Goal: Task Accomplishment & Management: Manage account settings

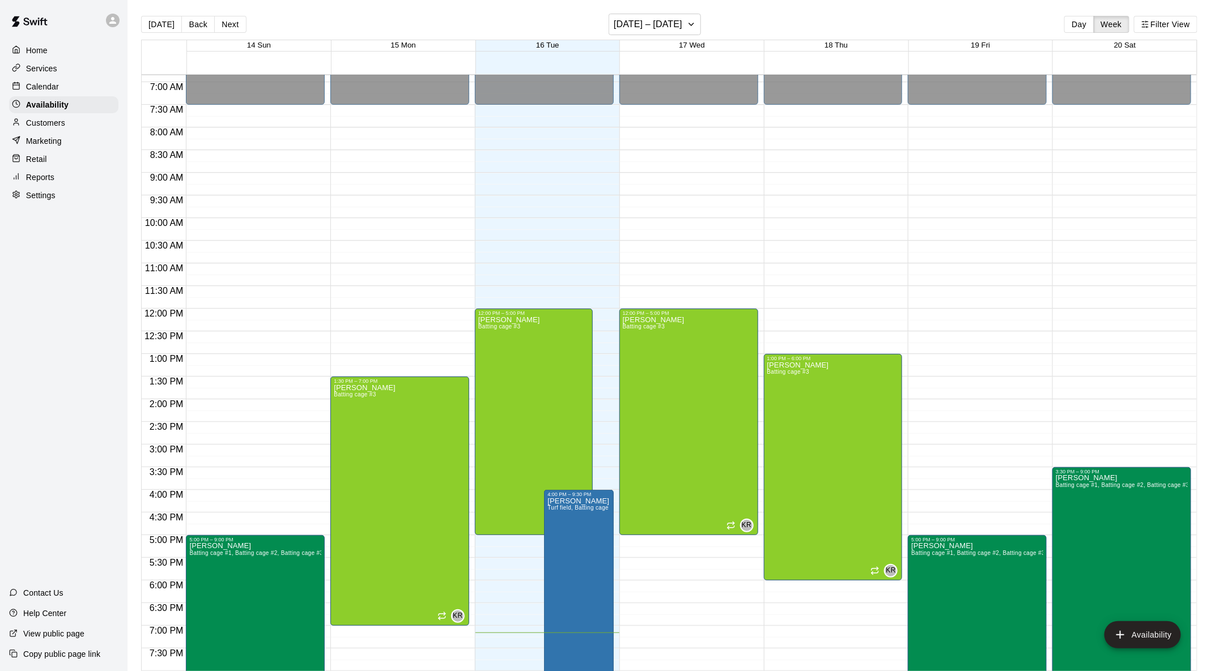
scroll to position [303, 0]
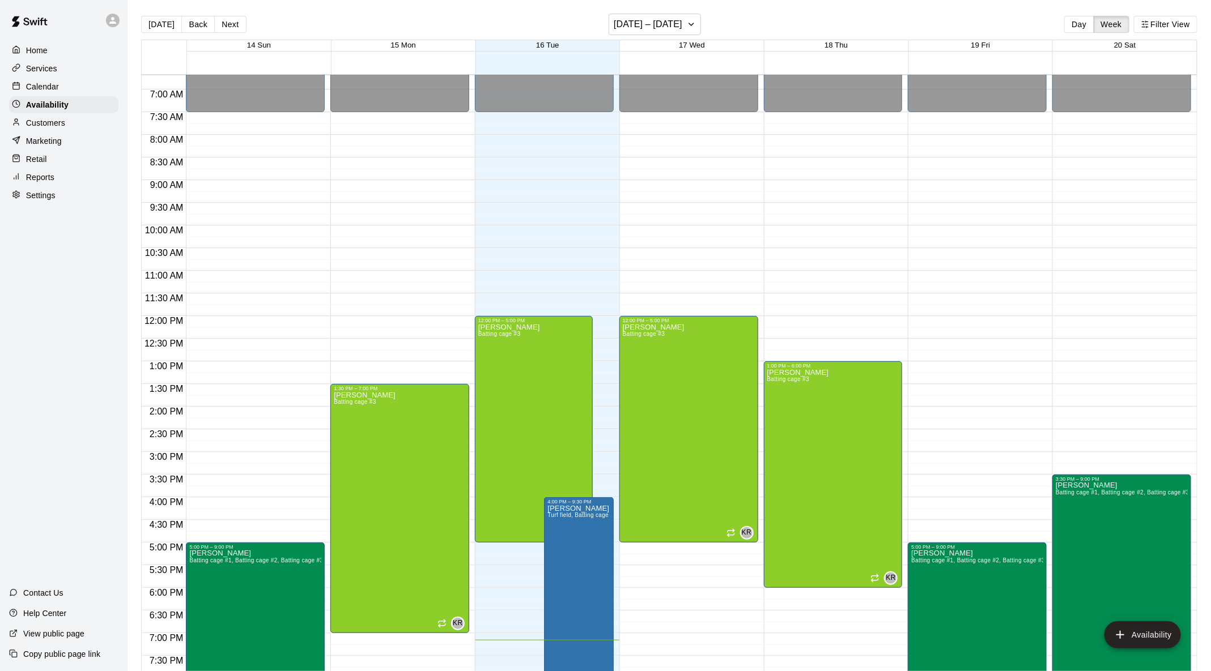
click at [33, 93] on div "Calendar" at bounding box center [63, 86] width 109 height 17
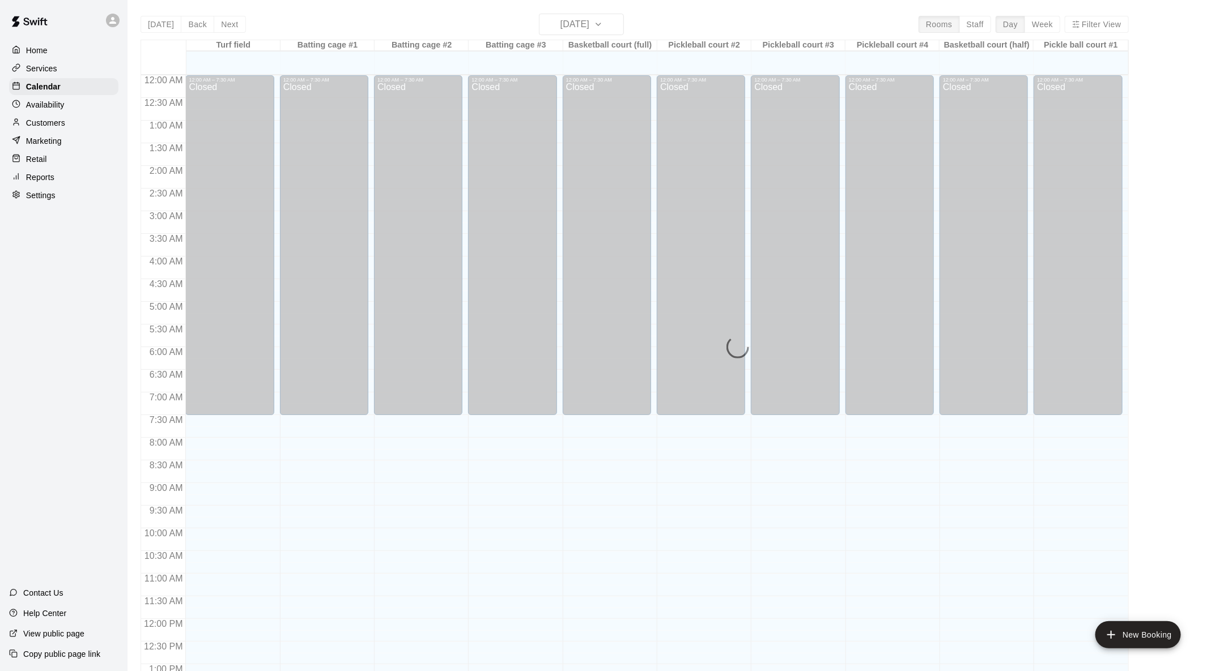
scroll to position [444, 0]
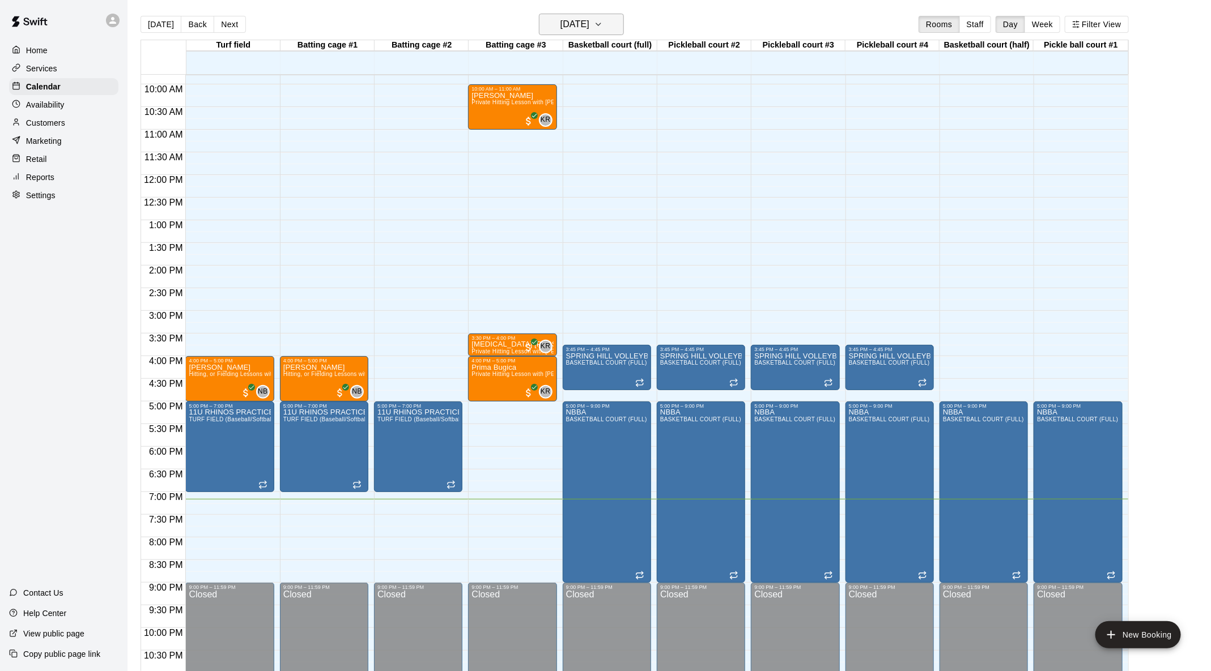
click at [603, 31] on icon "button" at bounding box center [598, 25] width 9 height 14
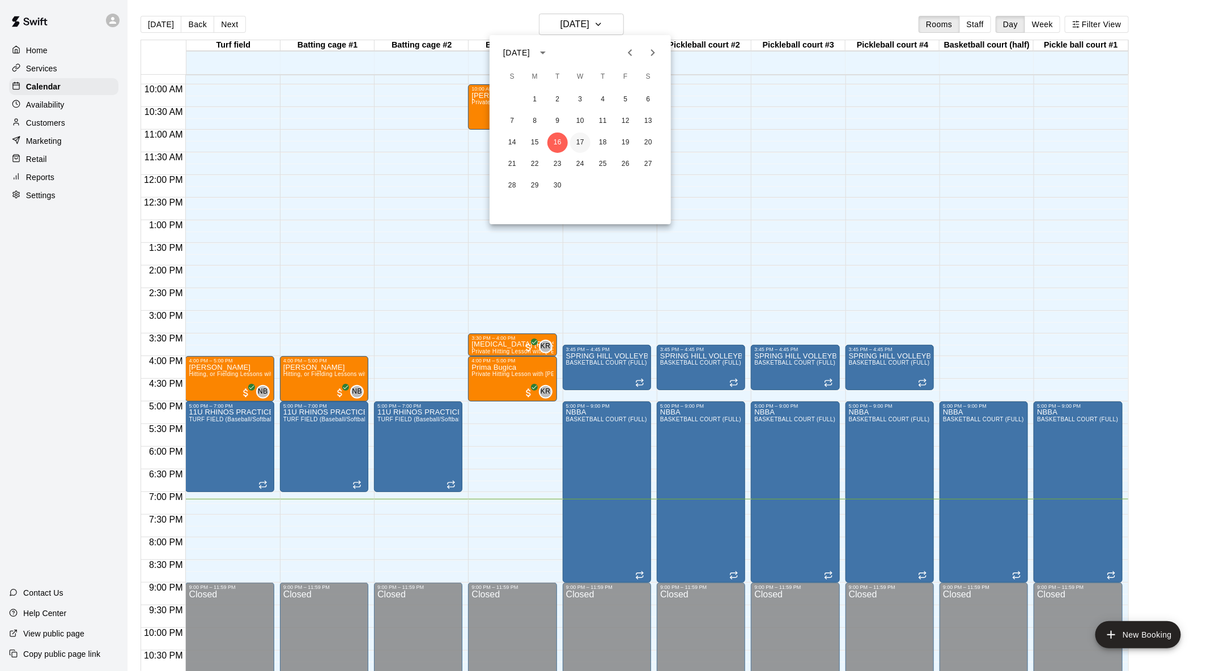
click at [587, 139] on button "17" at bounding box center [580, 143] width 20 height 20
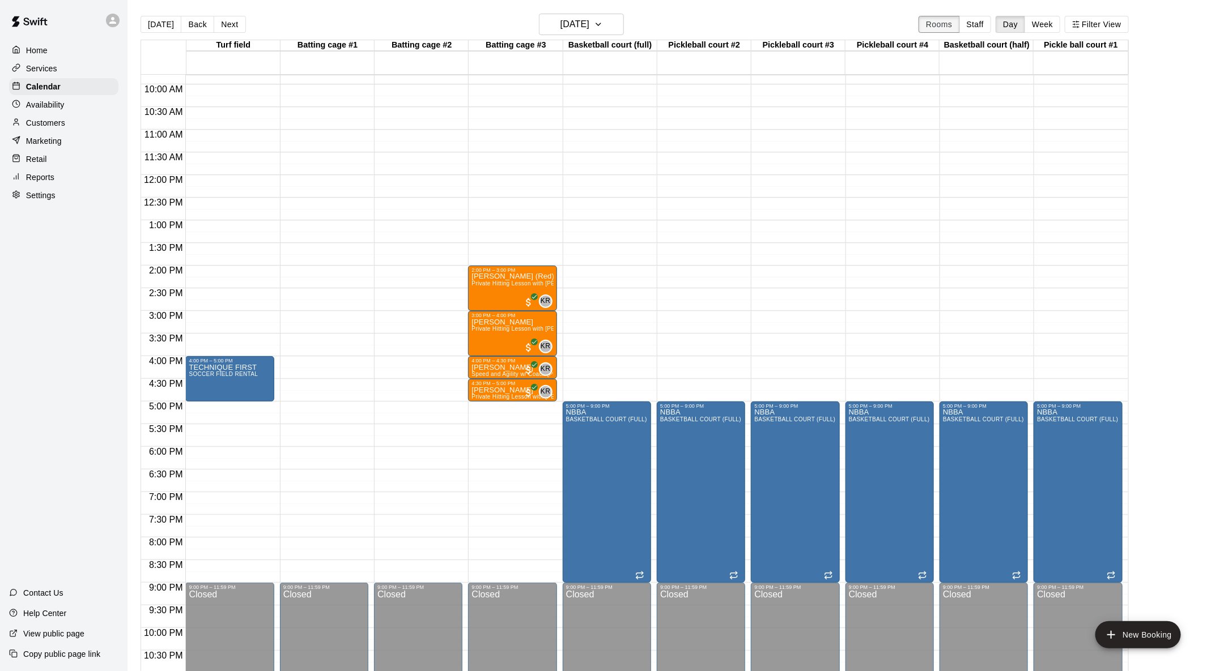
click at [681, 22] on button "Rooms" at bounding box center [938, 24] width 41 height 17
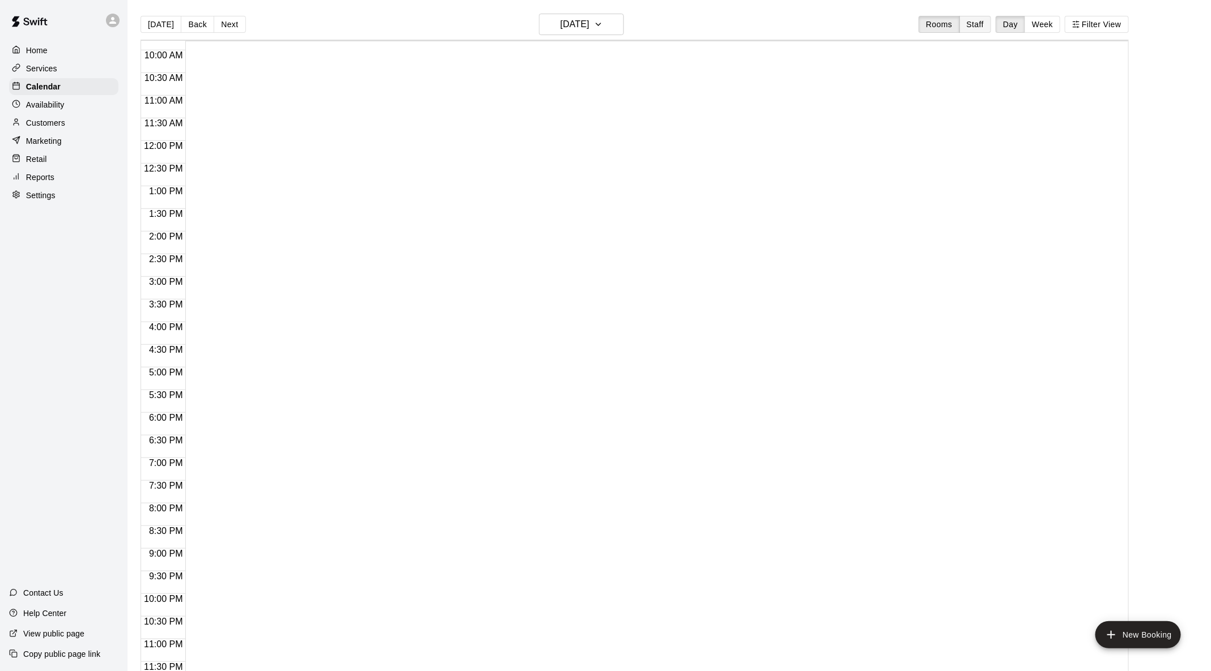
click at [681, 24] on button "Staff" at bounding box center [975, 24] width 32 height 17
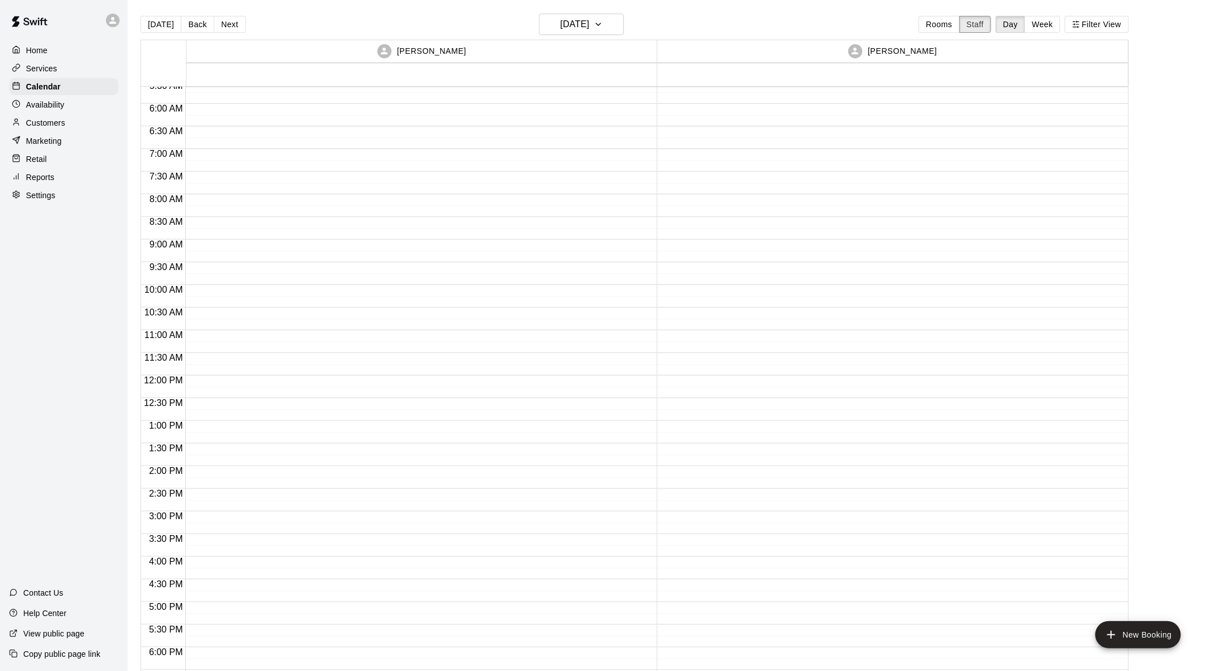
scroll to position [423, 0]
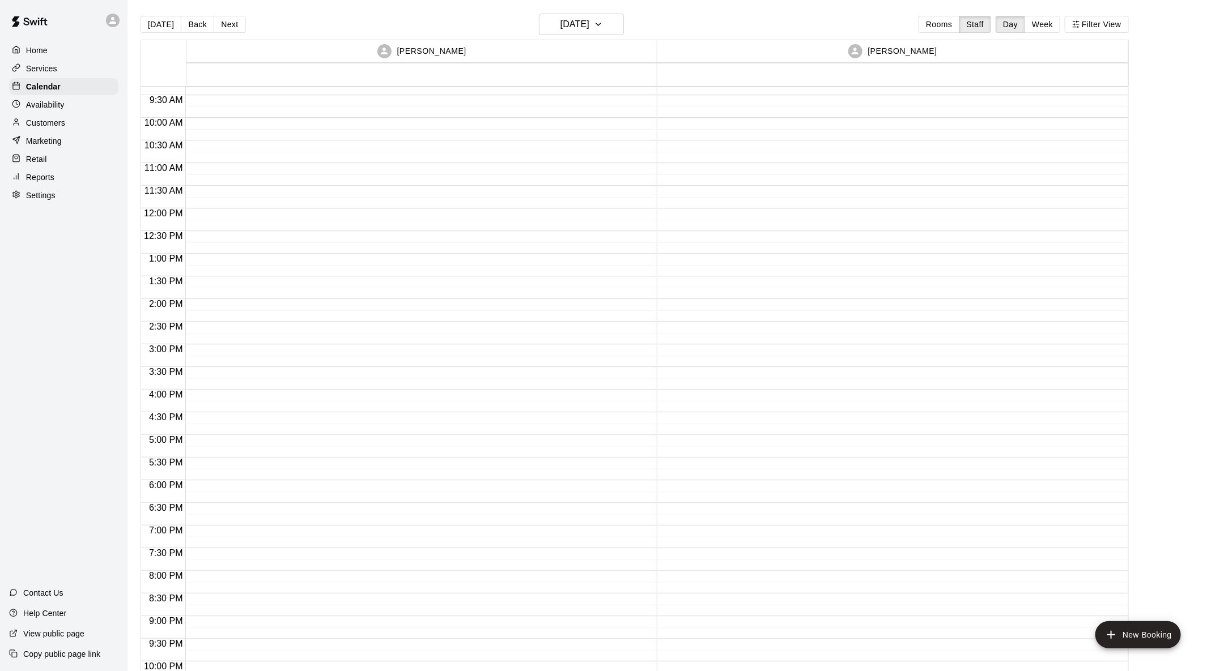
click at [29, 108] on p "Availability" at bounding box center [45, 104] width 39 height 11
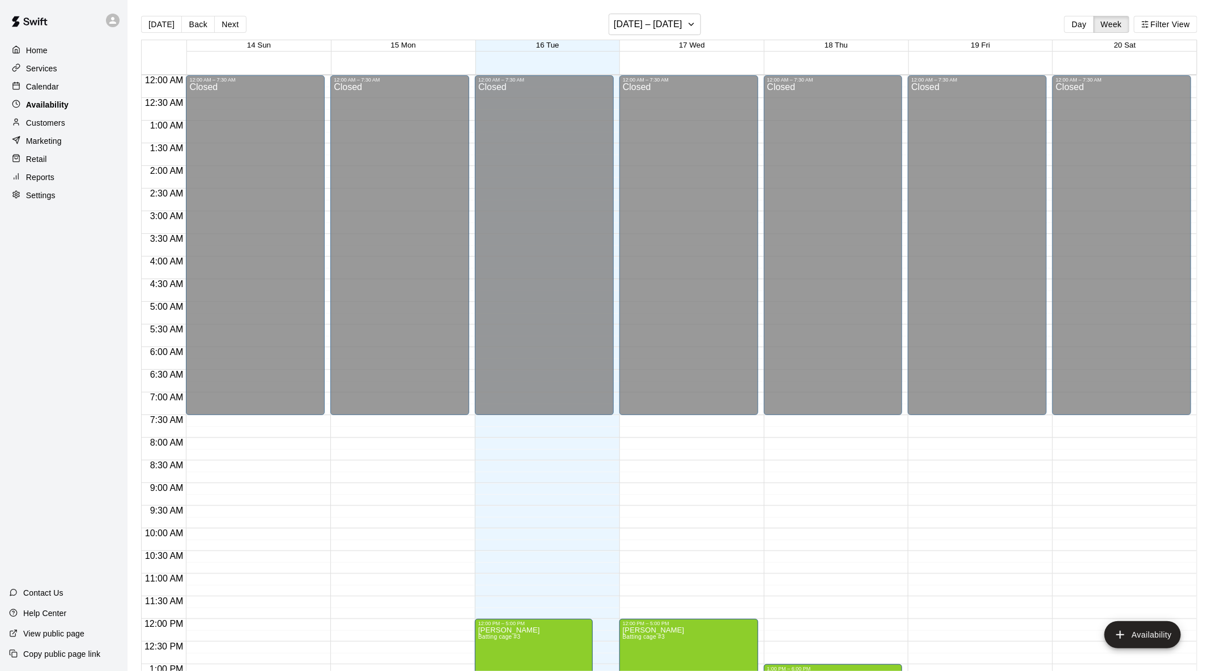
scroll to position [478, 0]
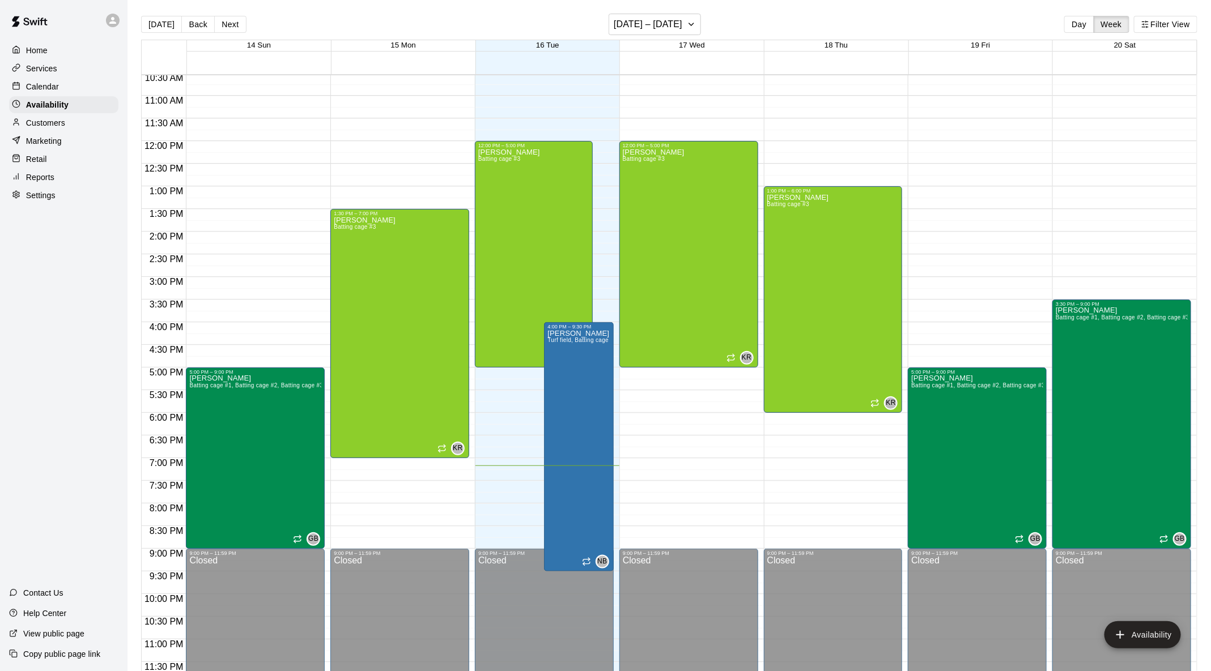
click at [36, 73] on p "Services" at bounding box center [41, 68] width 31 height 11
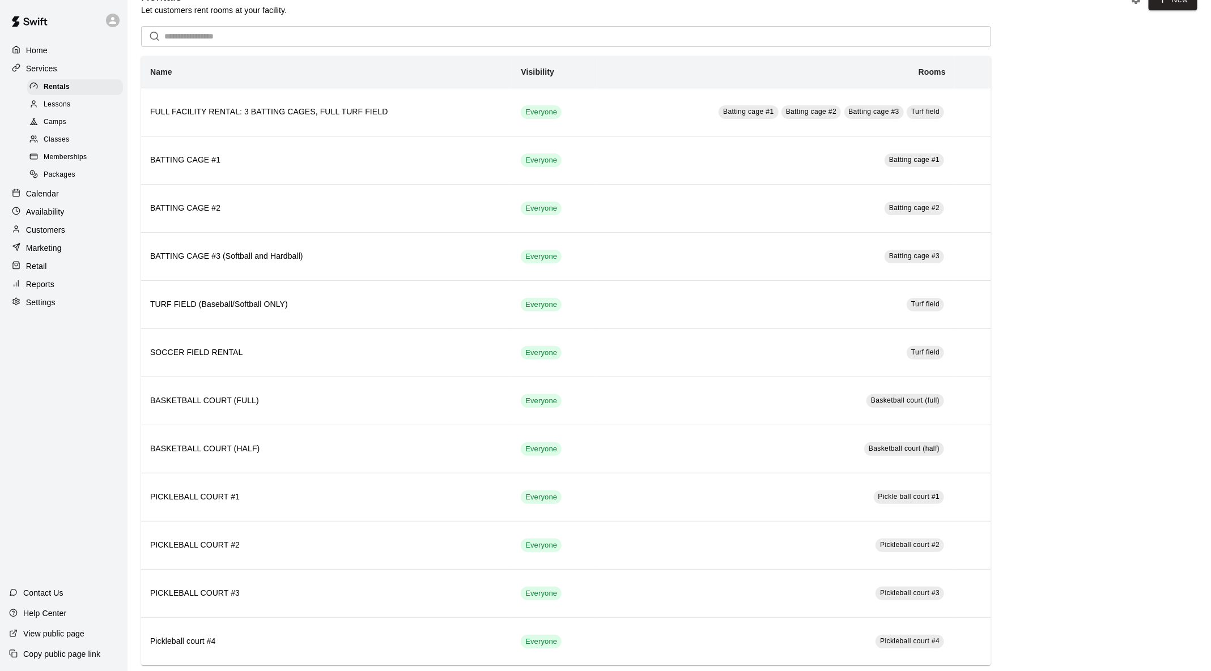
scroll to position [28, 0]
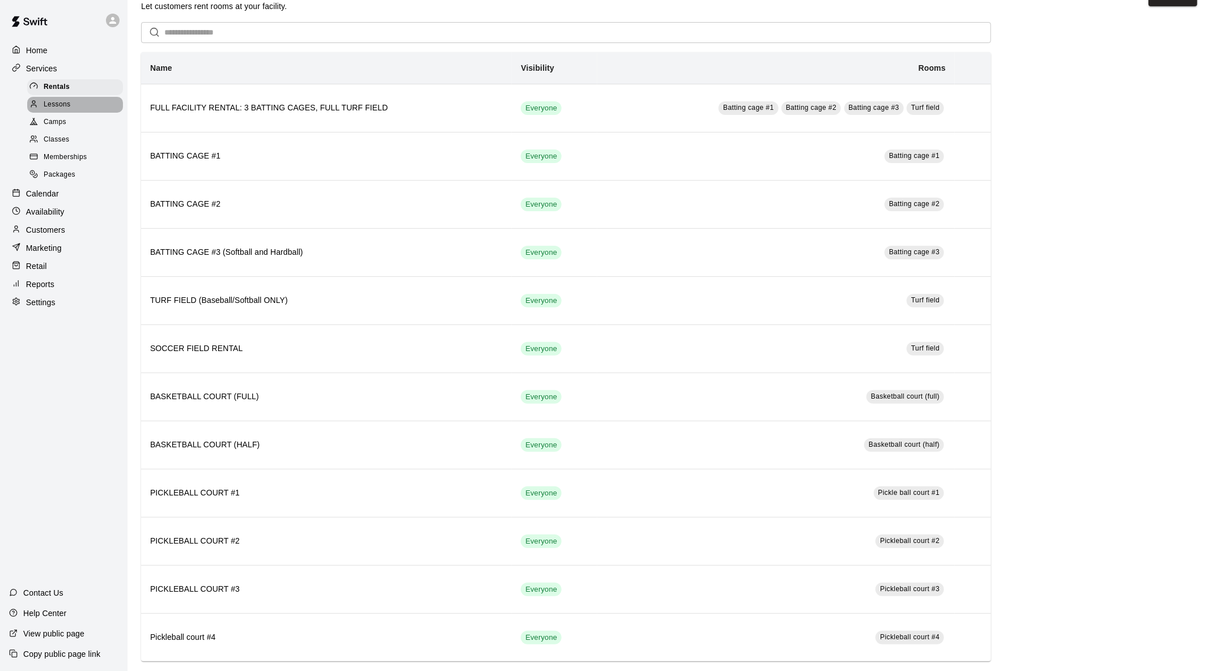
click at [75, 104] on div "Lessons" at bounding box center [75, 105] width 96 height 16
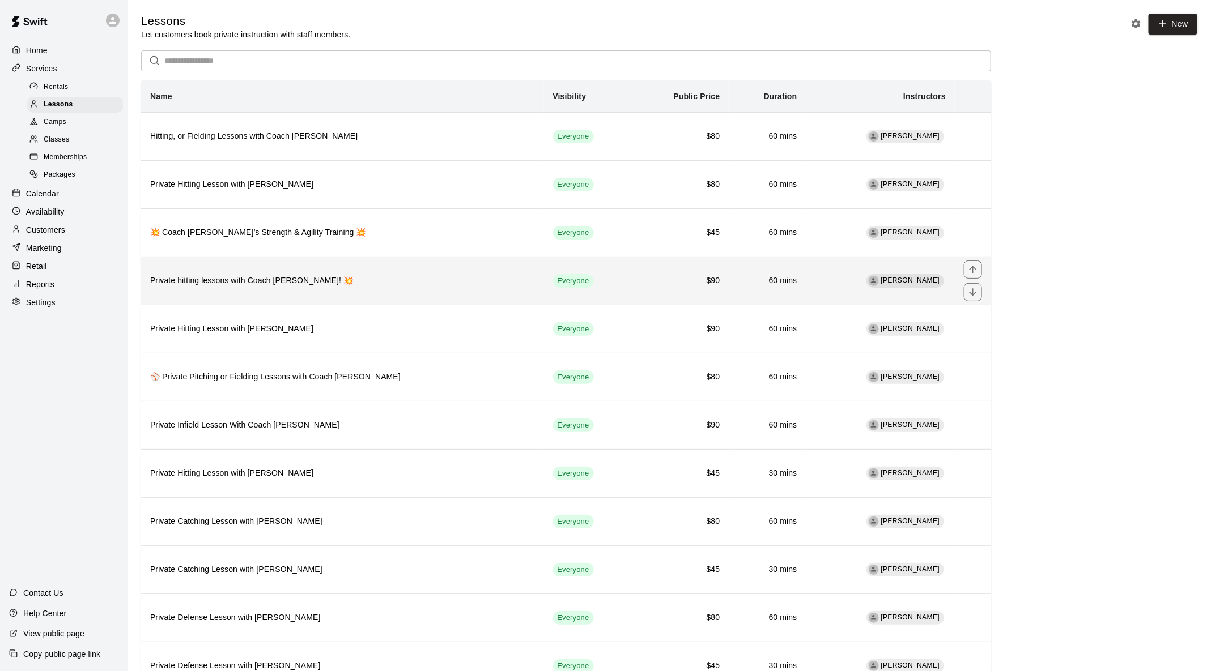
click at [265, 275] on h6 "Private hitting lessons with Coach [PERSON_NAME]! 💥" at bounding box center [342, 281] width 385 height 12
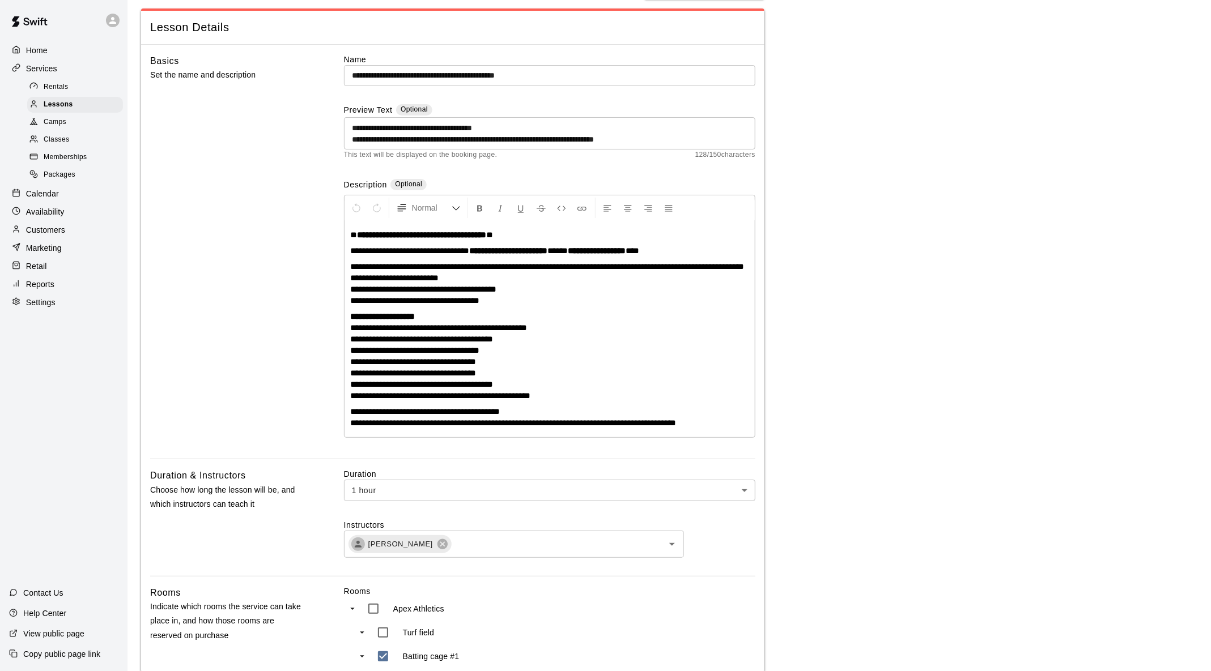
scroll to position [58, 0]
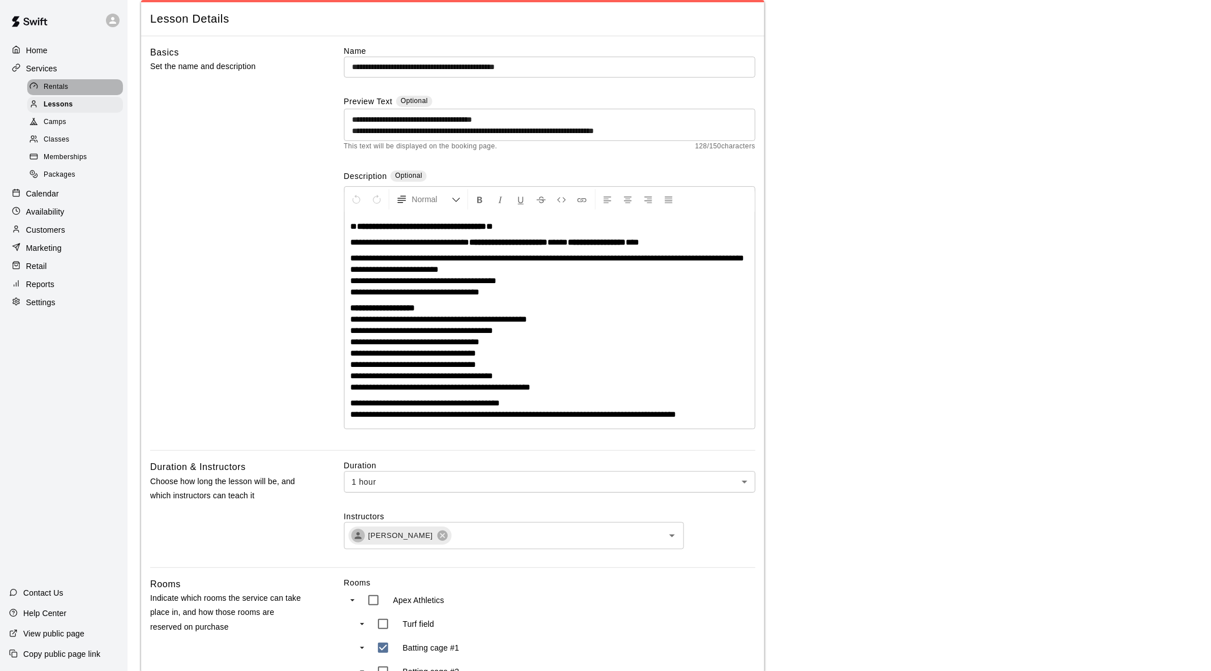
click at [59, 90] on span "Rentals" at bounding box center [56, 87] width 25 height 11
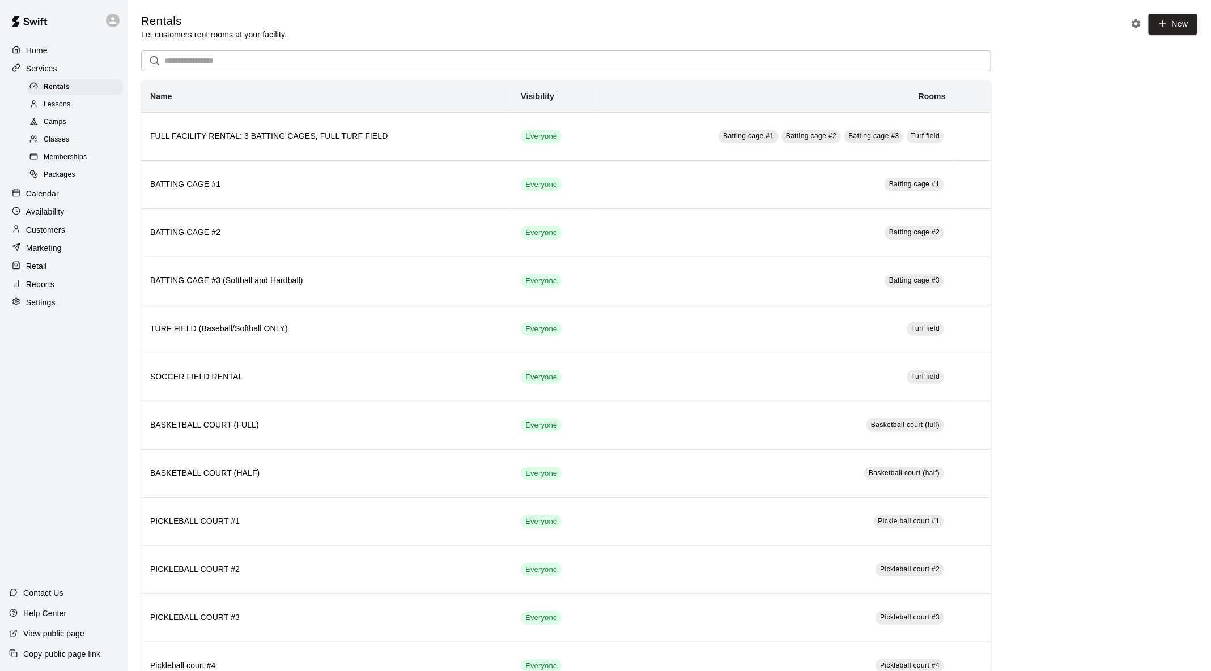
click at [55, 121] on span "Camps" at bounding box center [55, 122] width 23 height 11
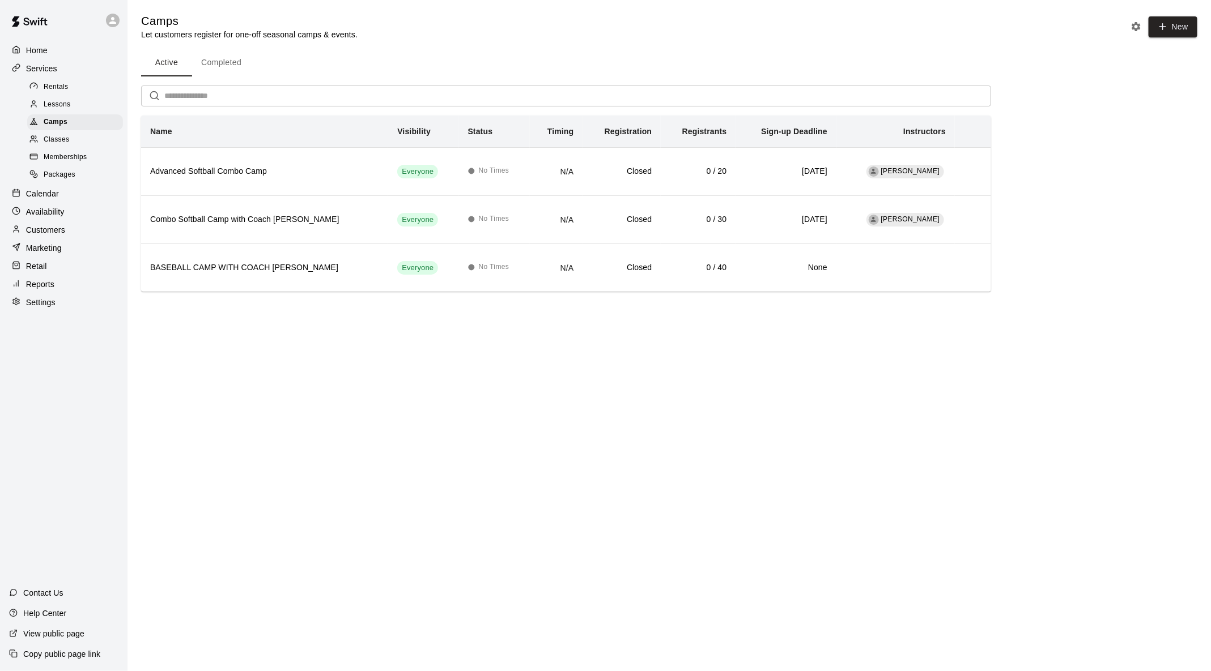
click at [62, 68] on div "Services" at bounding box center [63, 68] width 109 height 17
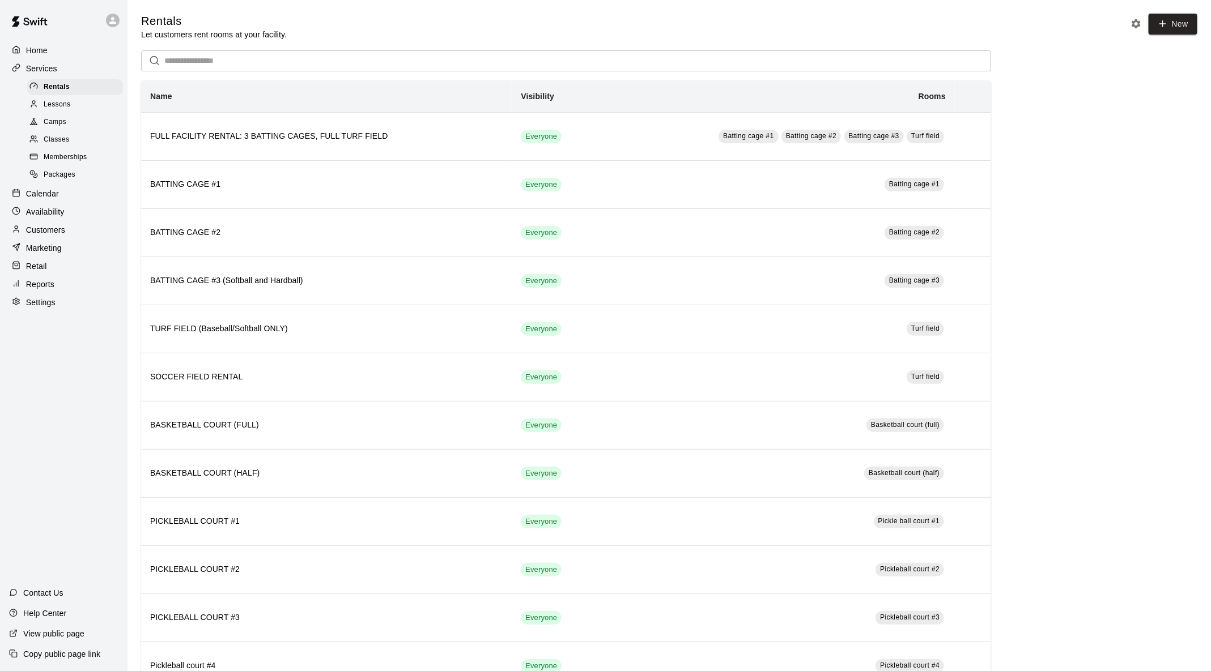
click at [28, 194] on p "Calendar" at bounding box center [42, 193] width 33 height 11
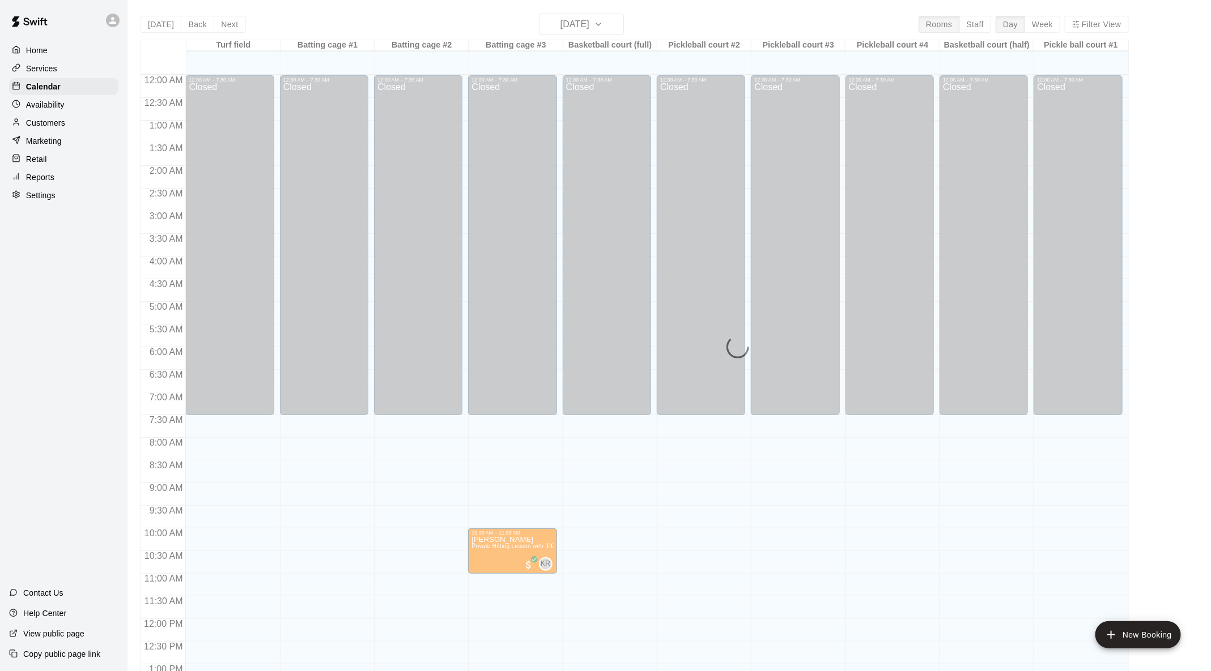
scroll to position [444, 0]
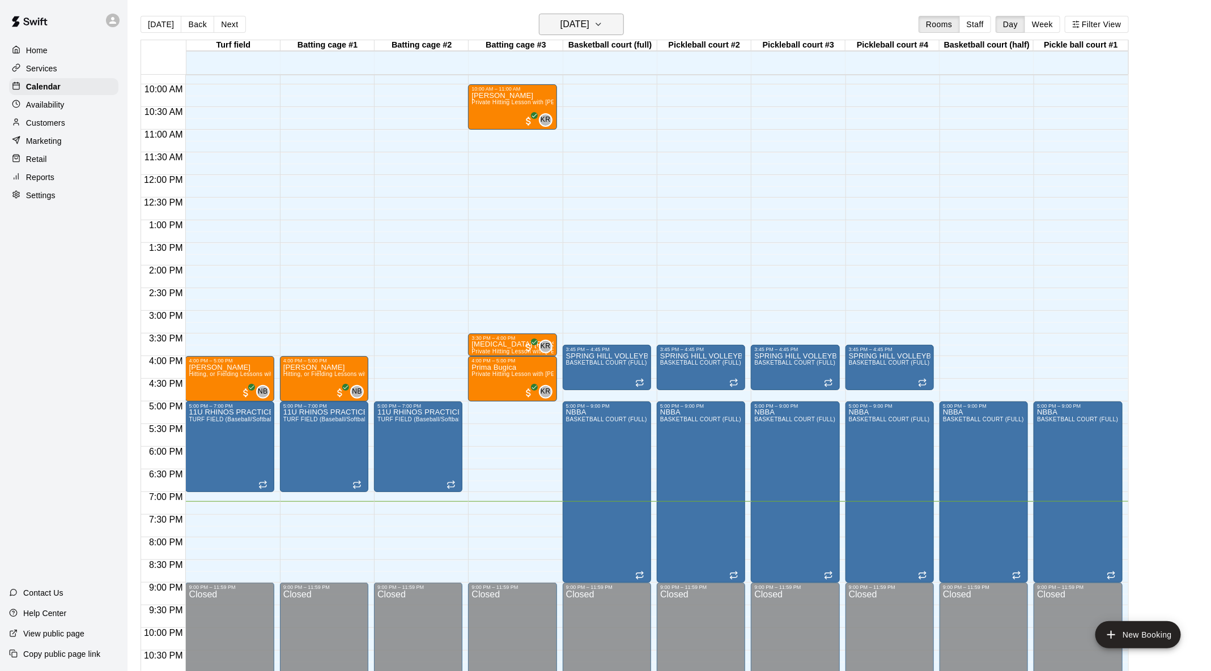
click at [603, 26] on icon "button" at bounding box center [598, 25] width 9 height 14
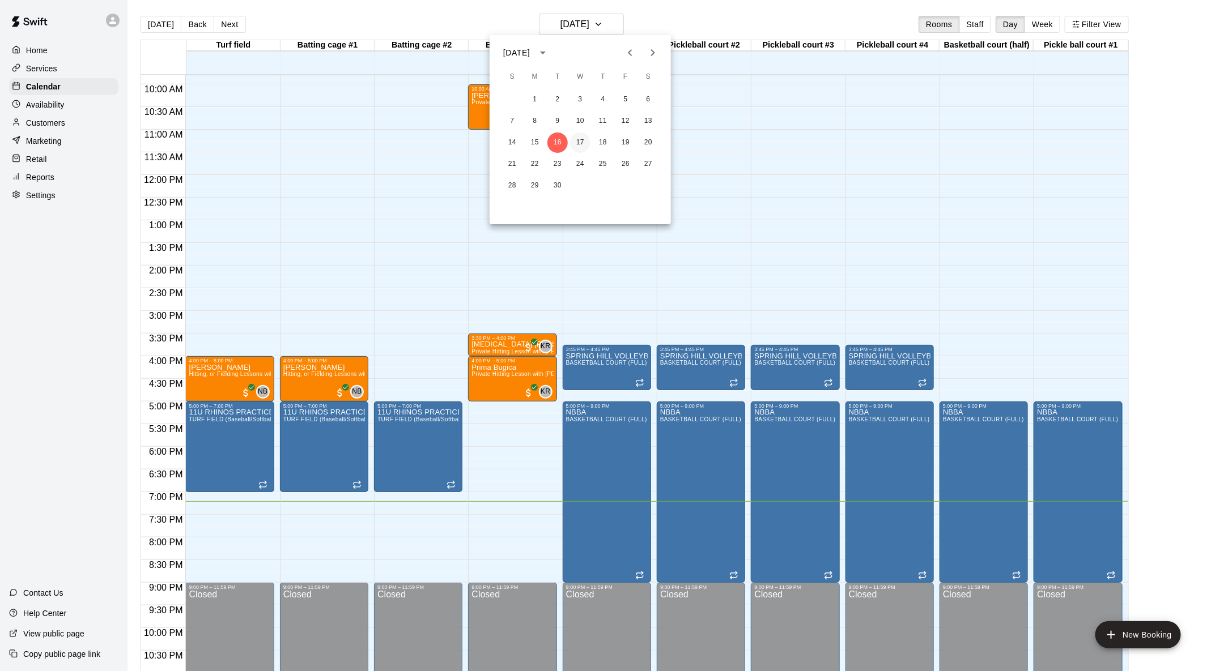
click at [578, 144] on button "17" at bounding box center [580, 143] width 20 height 20
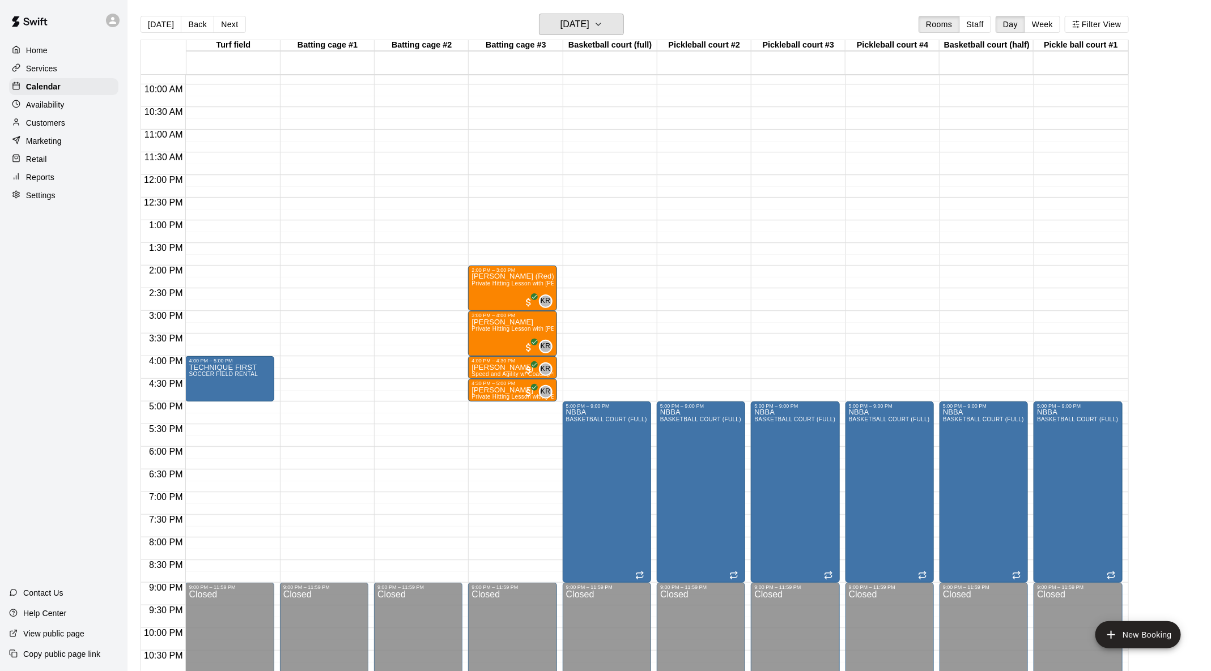
scroll to position [478, 0]
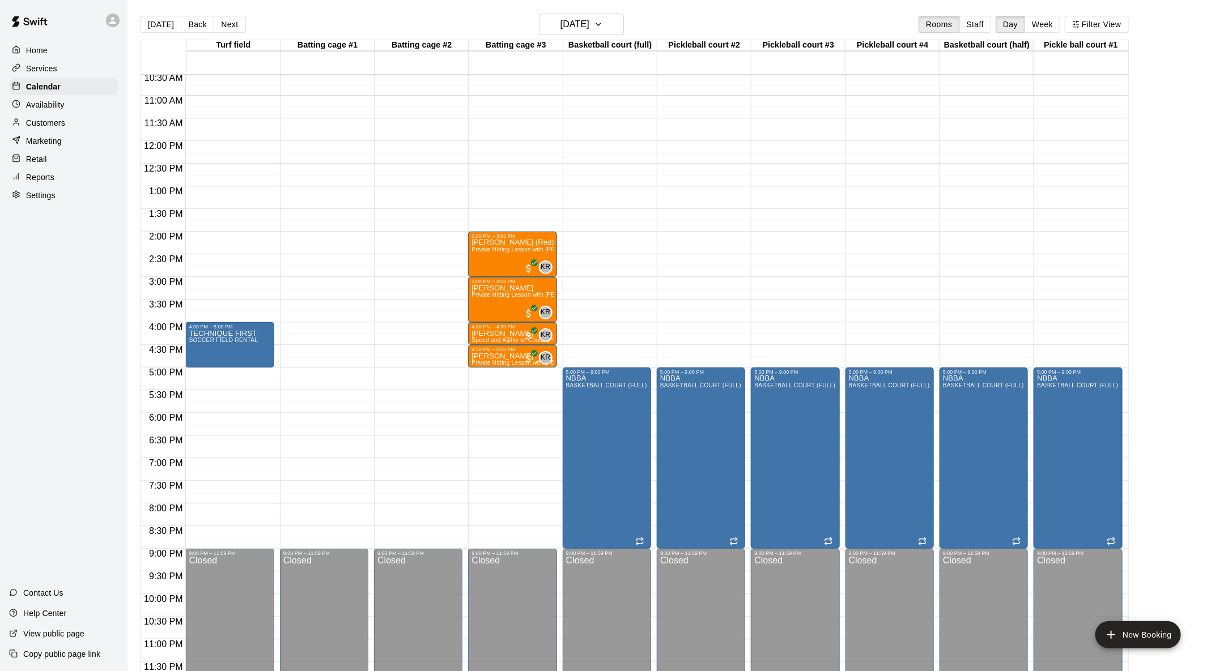
click at [221, 32] on div "[DATE] Back [DATE][DATE] Rooms Staff Day Week Filter View" at bounding box center [634, 27] width 988 height 26
click at [221, 24] on button "Next" at bounding box center [230, 24] width 32 height 17
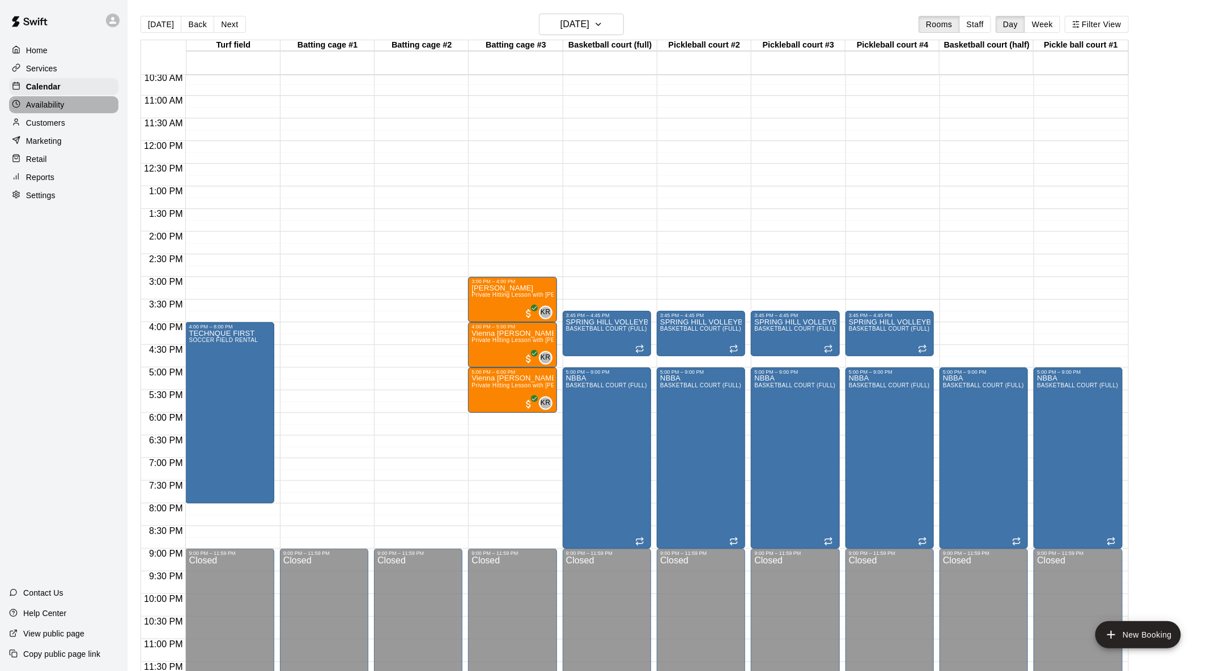
click at [74, 103] on div "Availability" at bounding box center [63, 104] width 109 height 17
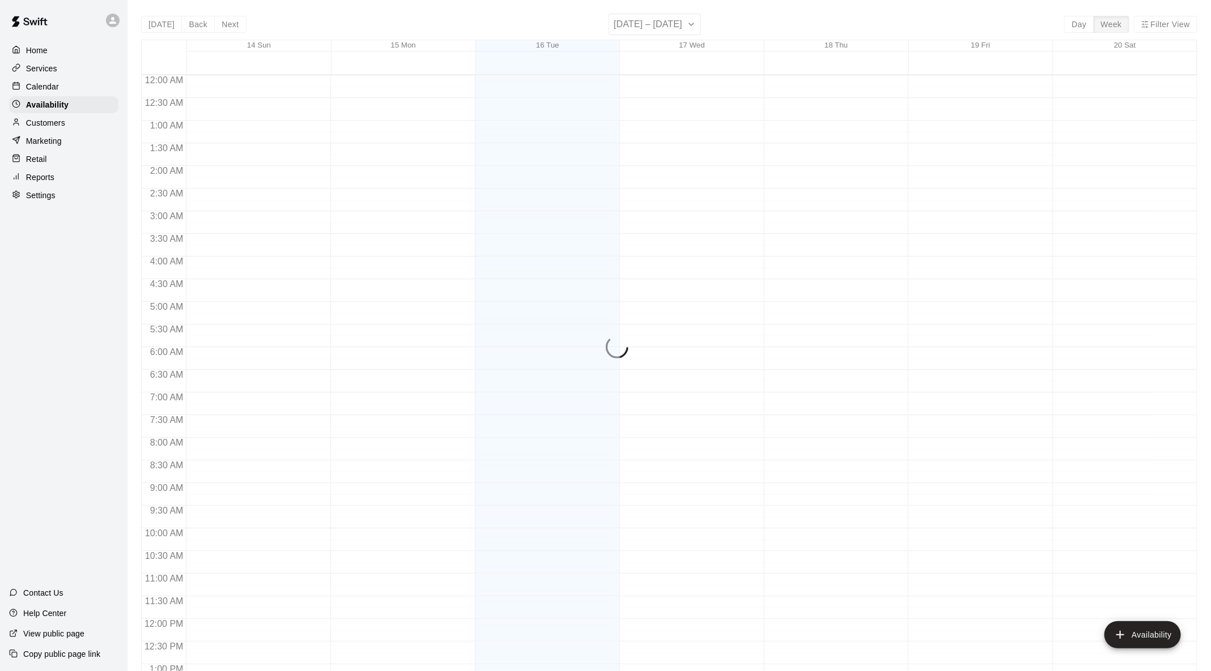
scroll to position [478, 0]
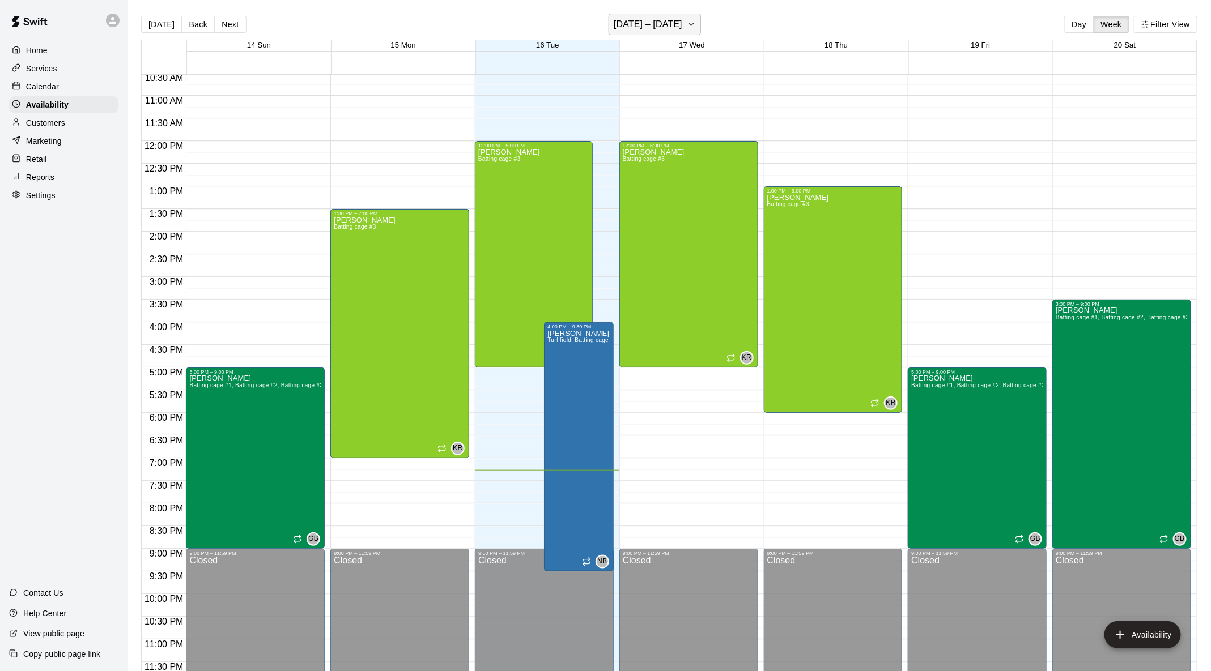
click at [681, 29] on icon "button" at bounding box center [691, 25] width 9 height 14
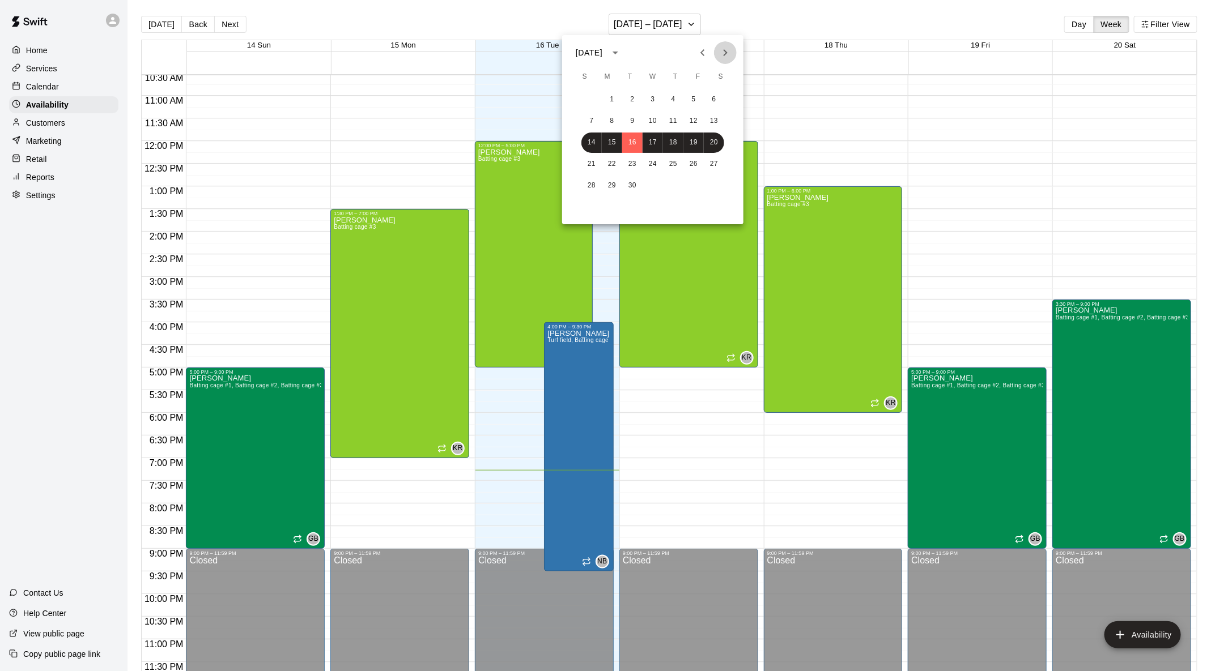
click at [681, 58] on icon "Next month" at bounding box center [725, 53] width 14 height 14
click at [610, 185] on button "24" at bounding box center [612, 186] width 20 height 20
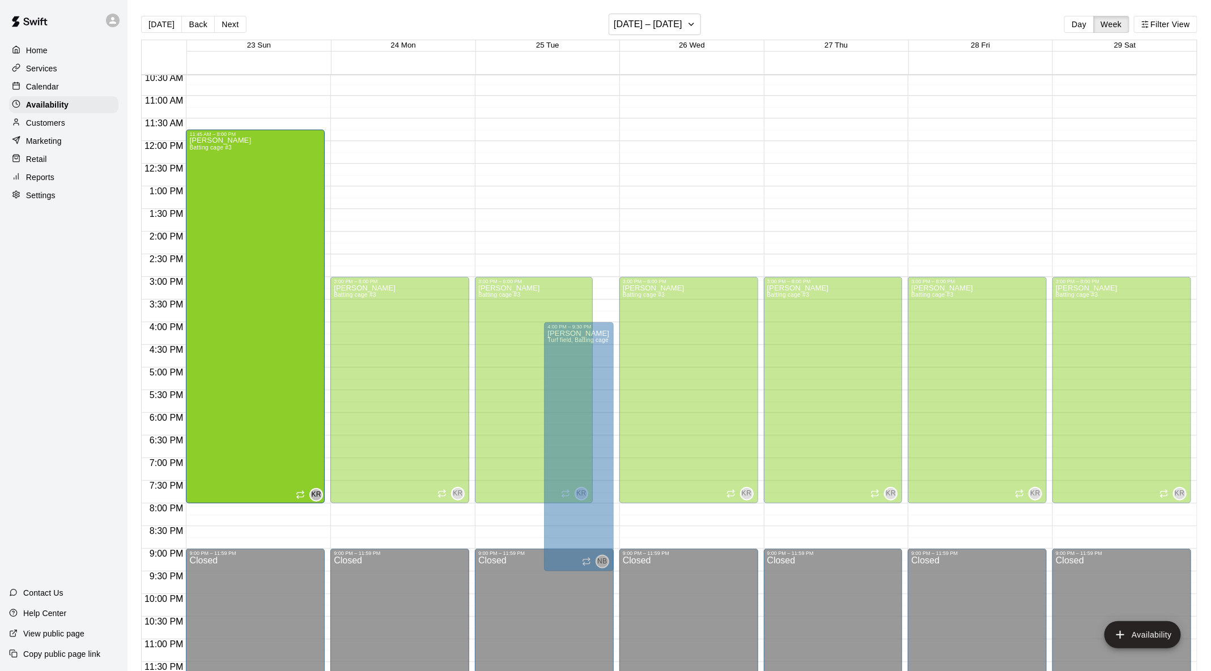
drag, startPoint x: 255, startPoint y: 279, endPoint x: 255, endPoint y: 139, distance: 139.9
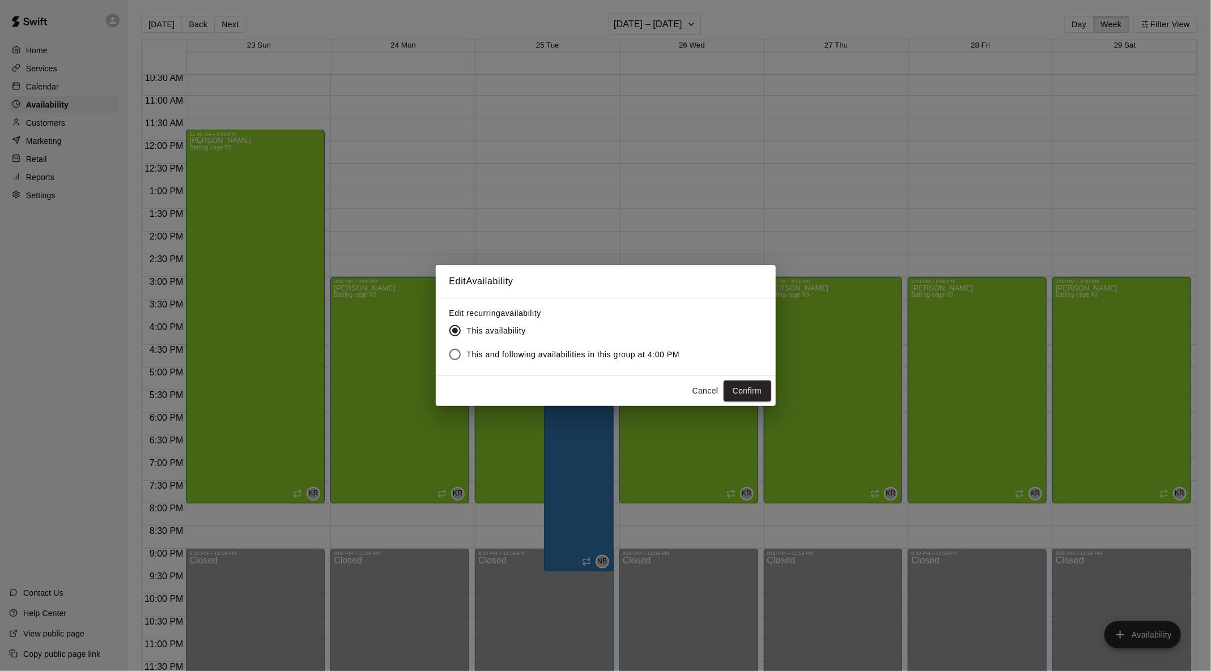
click at [681, 389] on button "Cancel" at bounding box center [705, 391] width 36 height 21
